Goal: Information Seeking & Learning: Learn about a topic

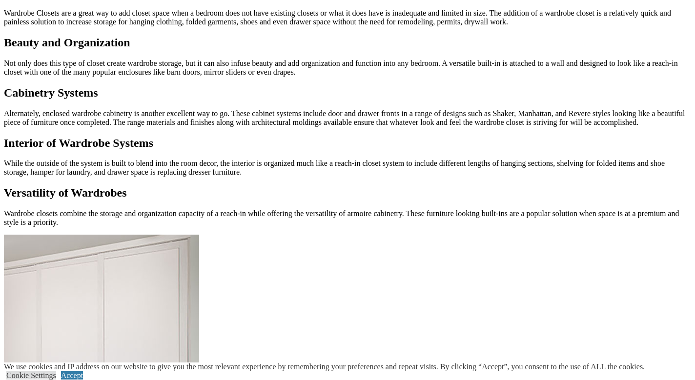
scroll to position [947, 0]
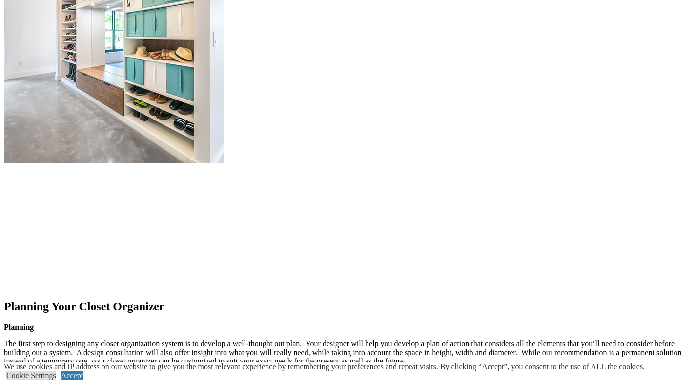
scroll to position [1328, 0]
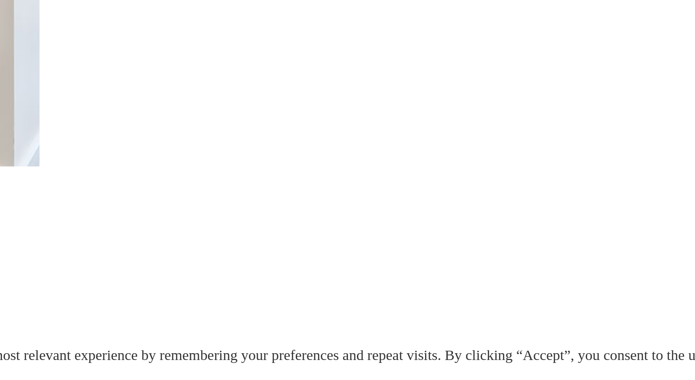
scroll to position [1328, 0]
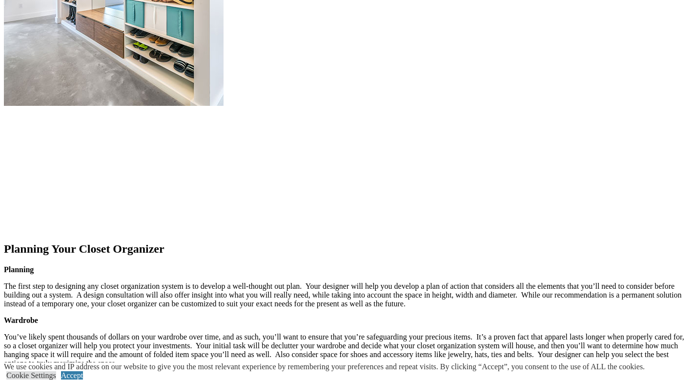
scroll to position [1391, 0]
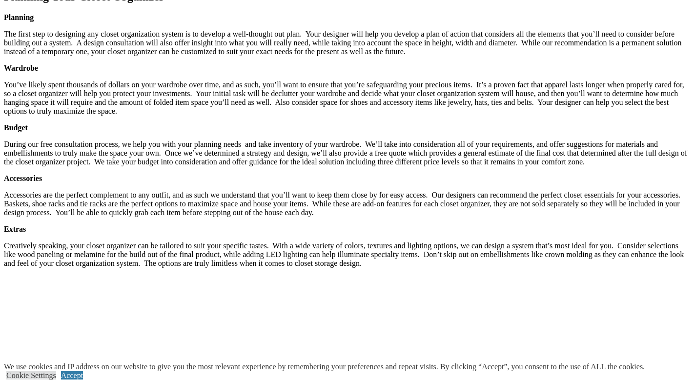
scroll to position [1641, 0]
